Goal: Find specific page/section: Find specific page/section

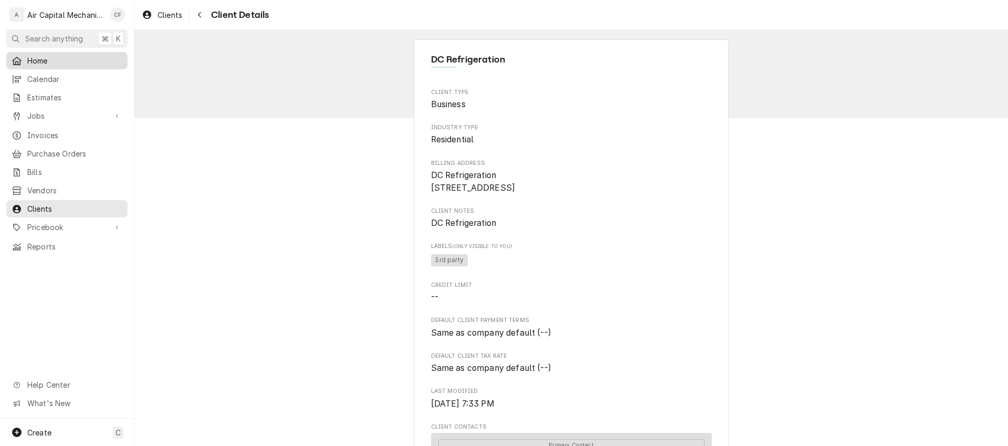
scroll to position [1268, 0]
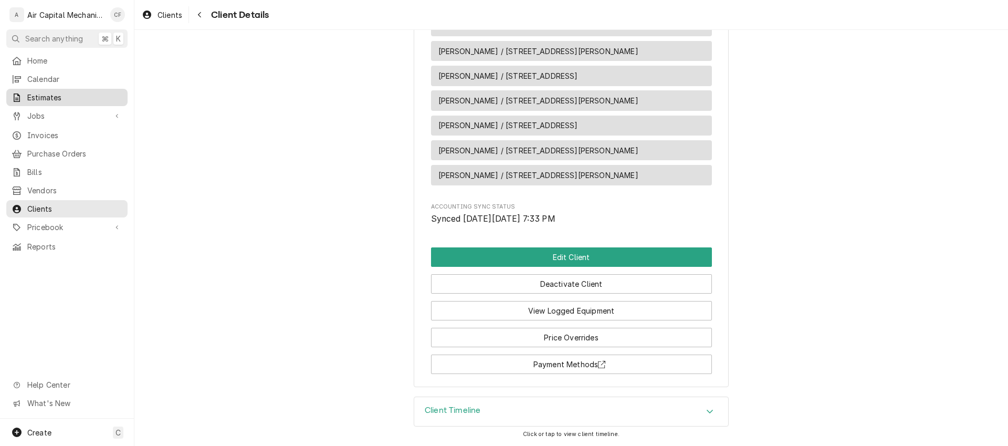
click at [70, 95] on span "Estimates" at bounding box center [74, 97] width 95 height 11
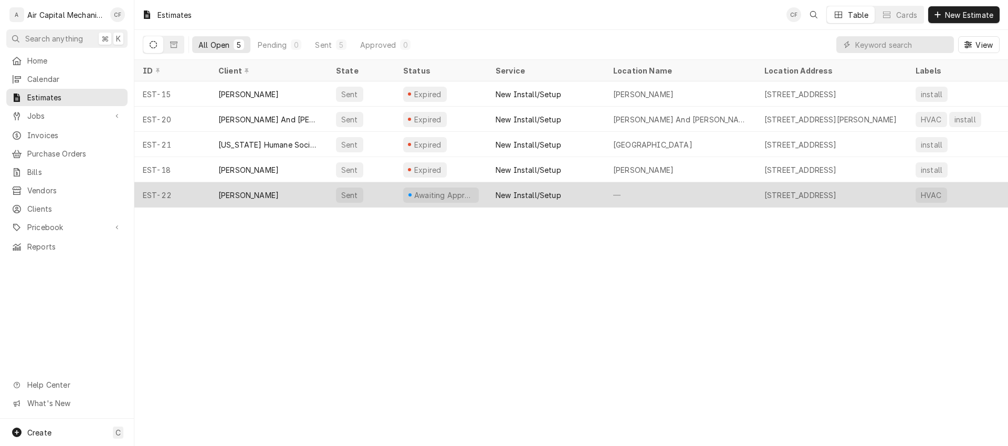
click at [283, 190] on div "[PERSON_NAME]" at bounding box center [269, 194] width 118 height 25
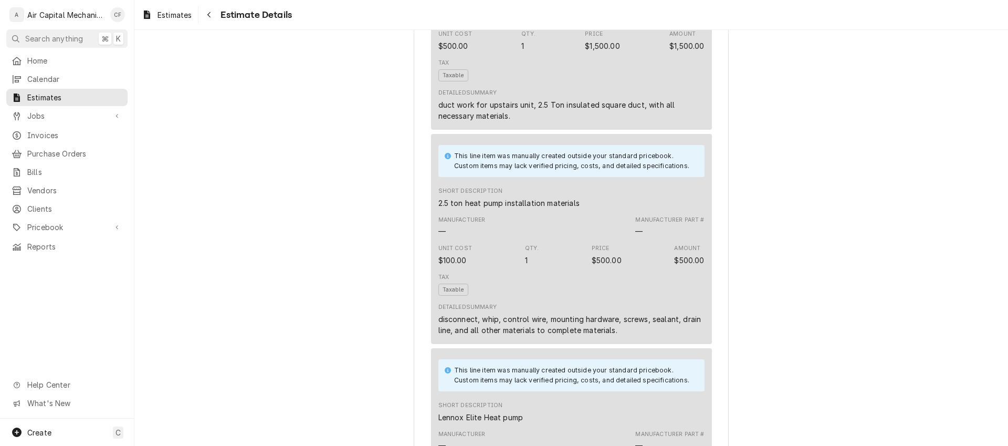
scroll to position [865, 0]
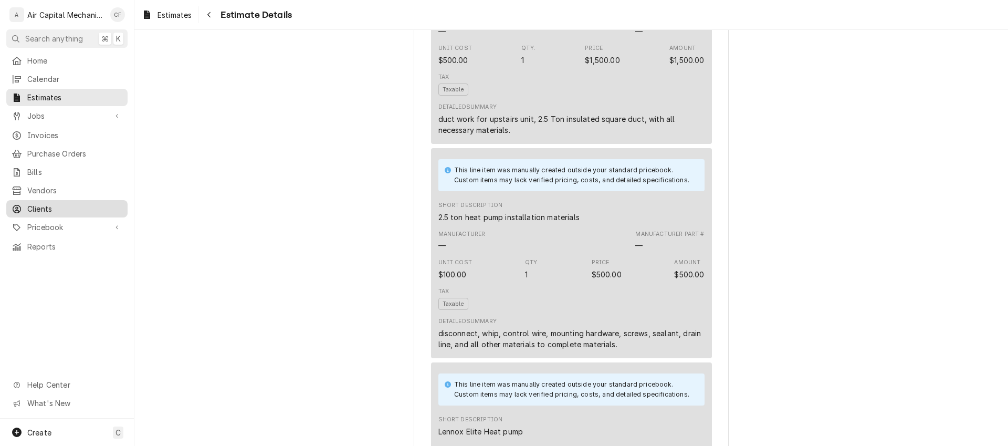
click at [41, 203] on span "Clients" at bounding box center [74, 208] width 95 height 11
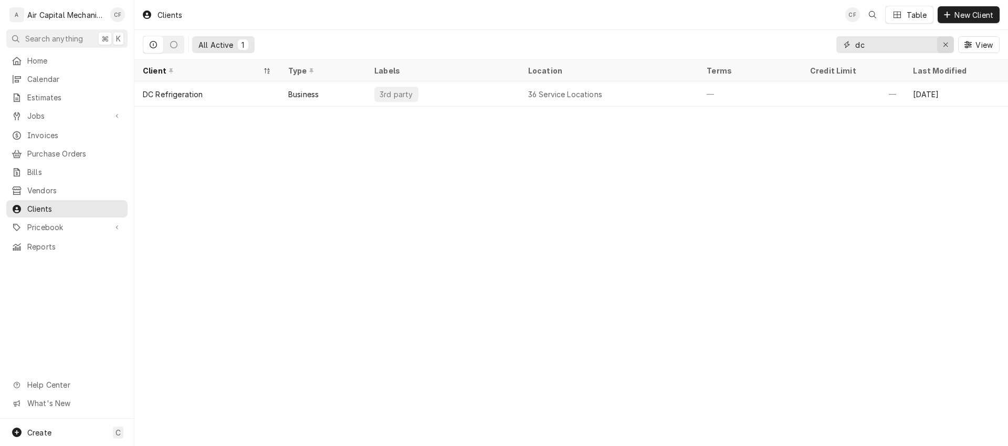
click at [941, 49] on div "Erase input" at bounding box center [945, 44] width 10 height 10
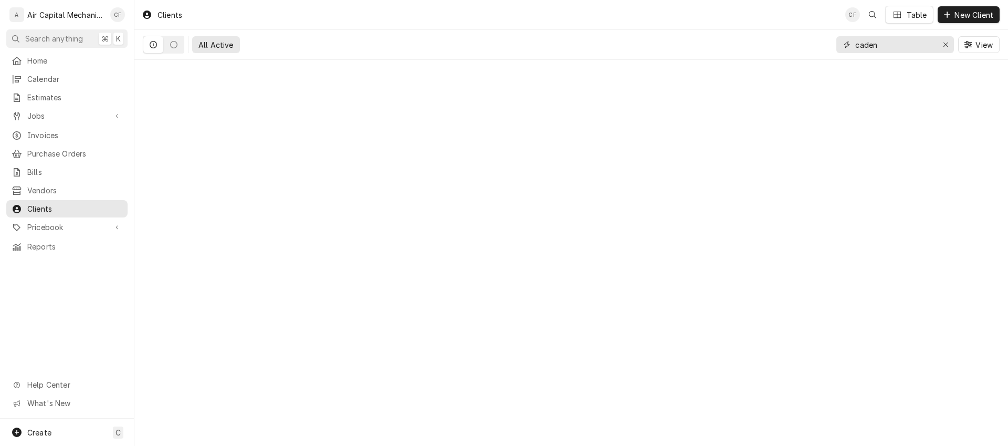
type input "caden"
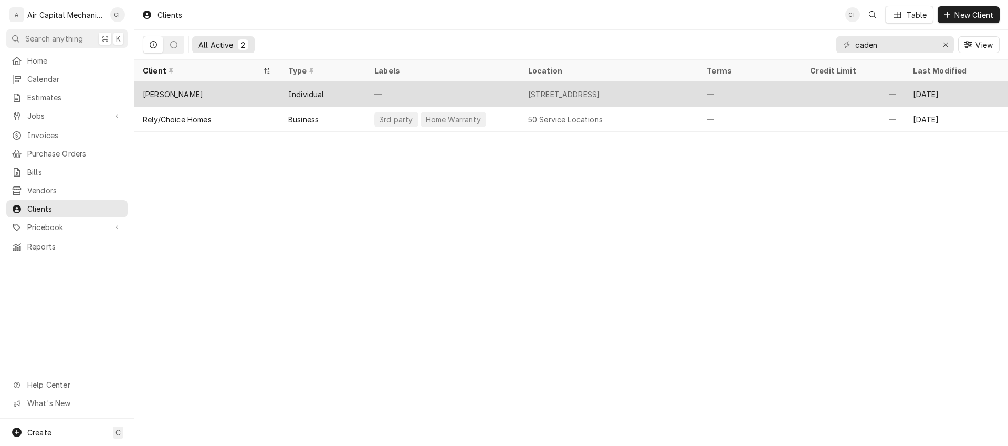
click at [599, 94] on div "1903 E Bayley St, Wichita, KS 67211" at bounding box center [564, 94] width 72 height 11
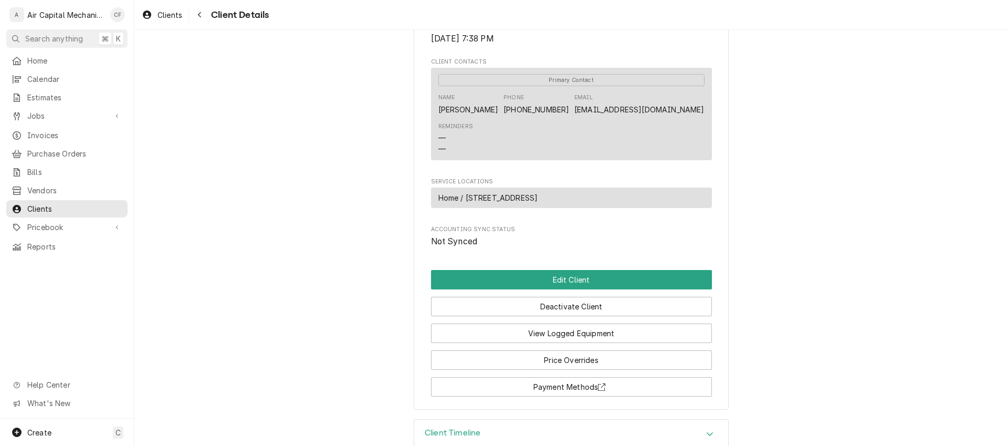
scroll to position [349, 0]
